Goal: Transaction & Acquisition: Book appointment/travel/reservation

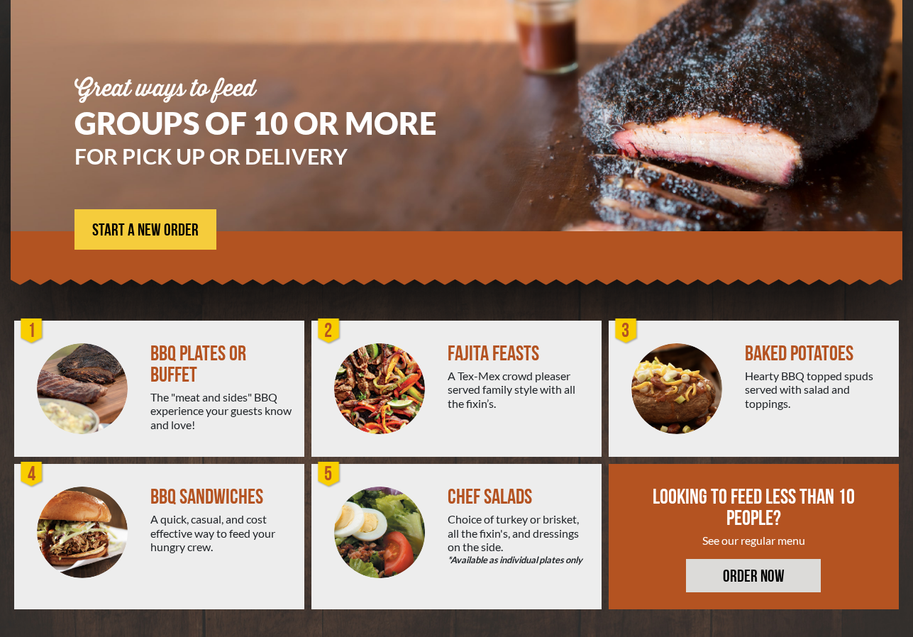
scroll to position [111, 0]
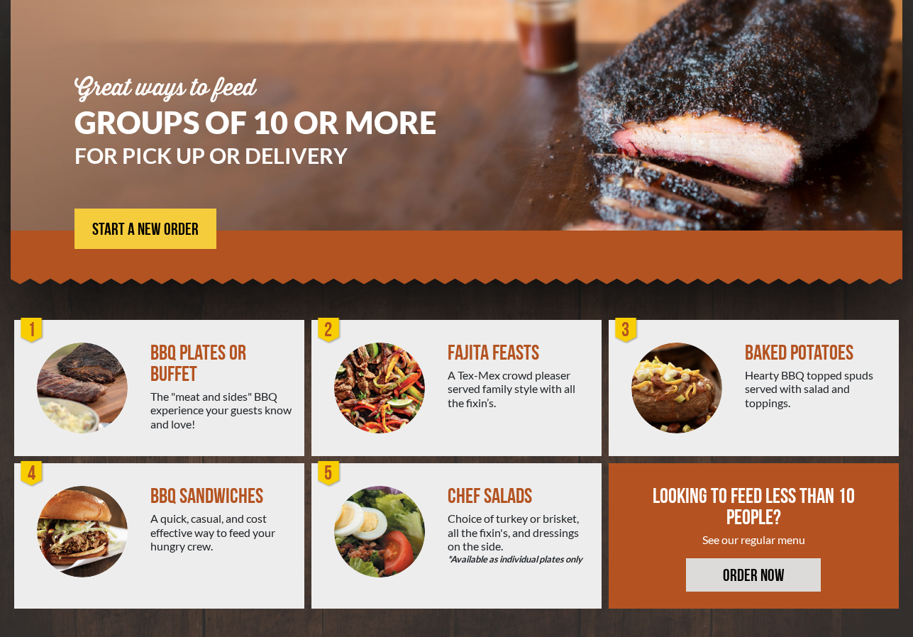
click at [189, 387] on div "BBQ PLATES OR BUFFET The "meat and sides" BBQ experience your guests know and l…" at bounding box center [227, 388] width 154 height 136
click at [143, 228] on span "START A NEW ORDER" at bounding box center [145, 229] width 106 height 17
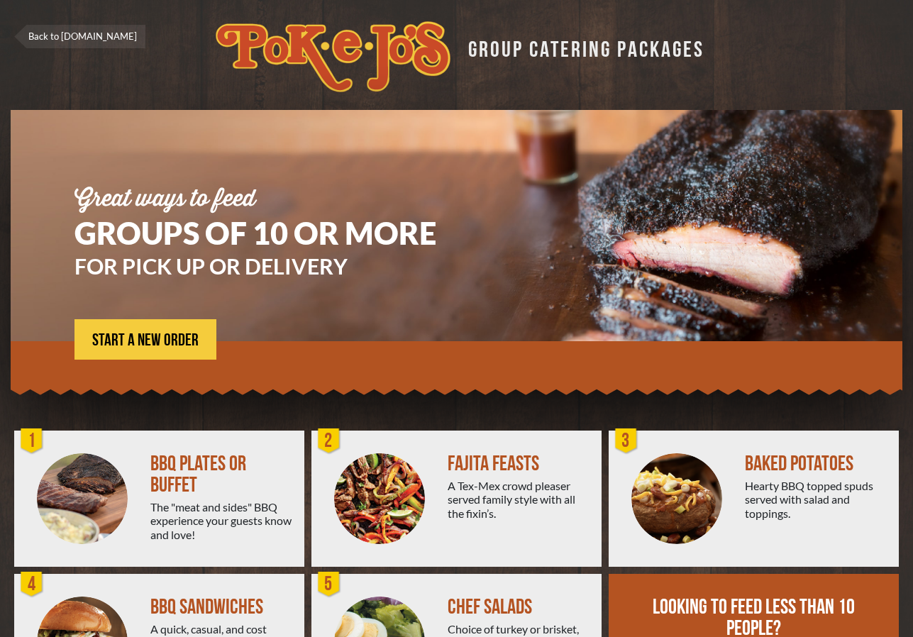
scroll to position [111, 0]
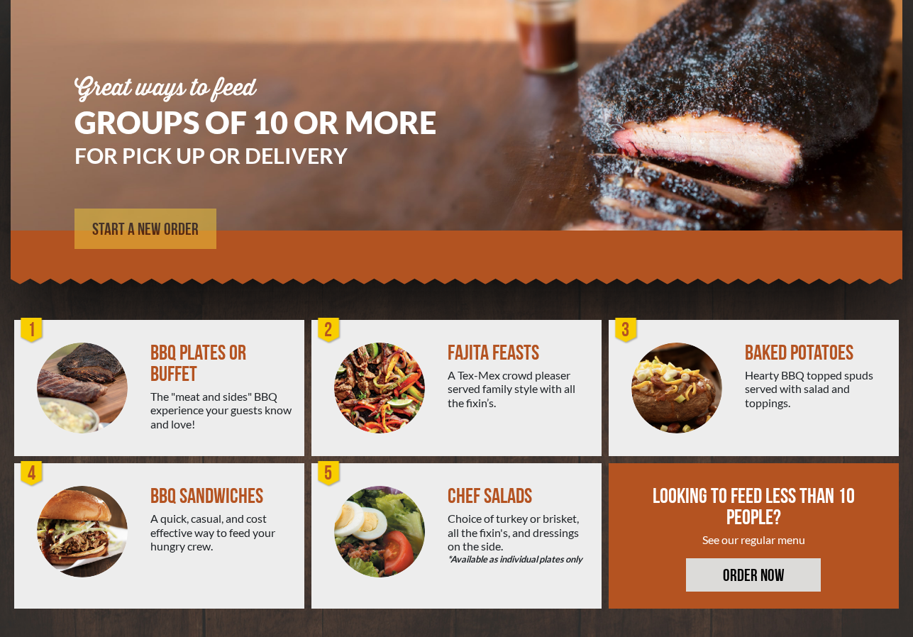
click at [163, 222] on span "START A NEW ORDER" at bounding box center [145, 229] width 106 height 17
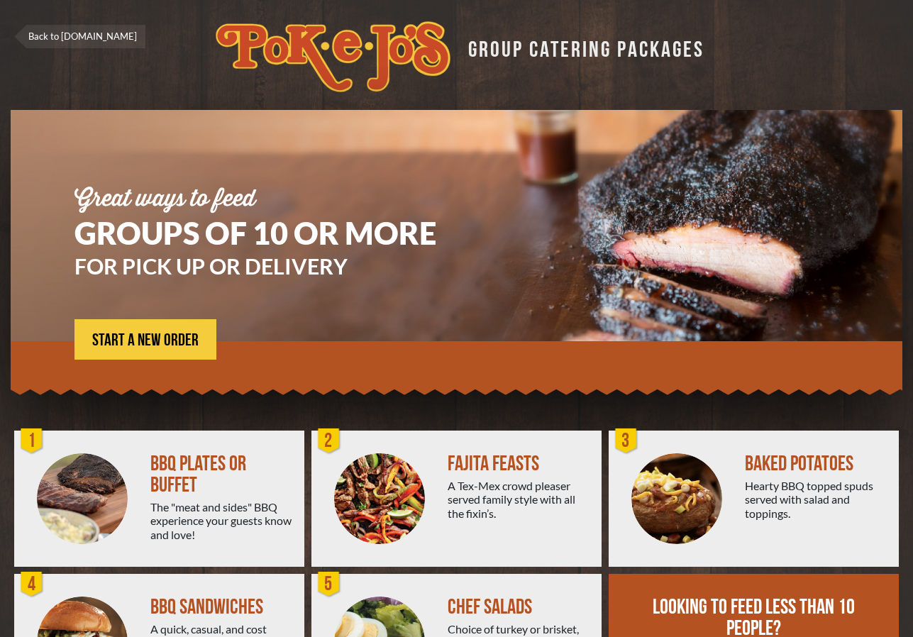
click at [96, 40] on link "Back to [DOMAIN_NAME]" at bounding box center [79, 36] width 131 height 23
